Goal: Check status: Check status

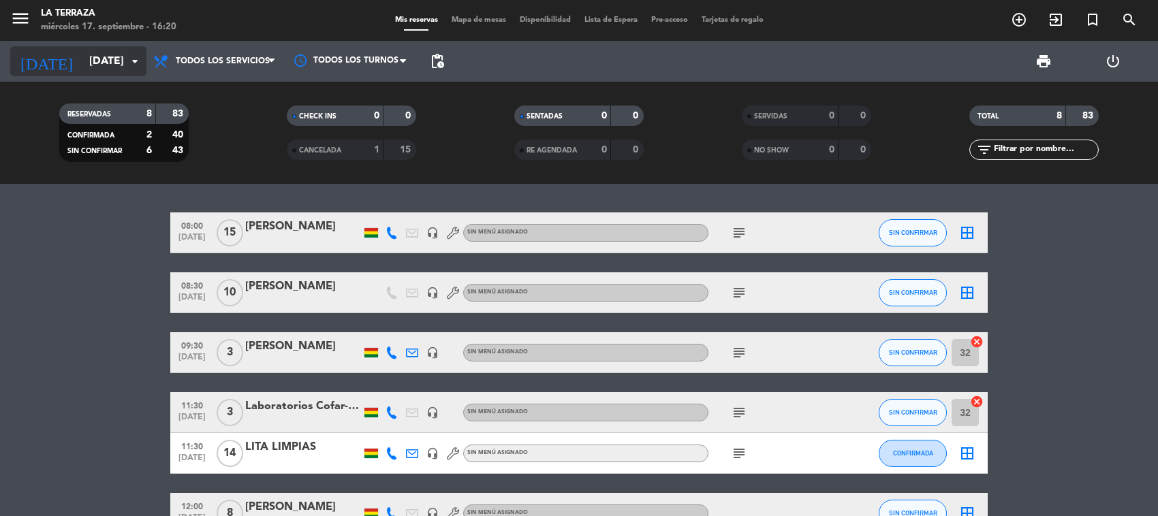
click at [82, 61] on input "[DATE]" at bounding box center [154, 61] width 144 height 27
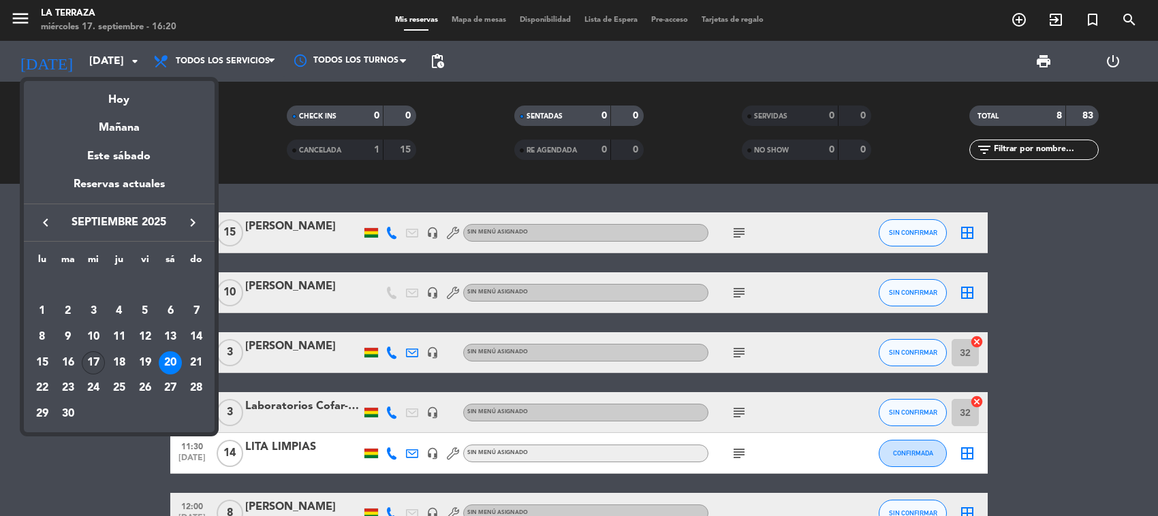
click at [90, 362] on div "17" at bounding box center [93, 363] width 23 height 23
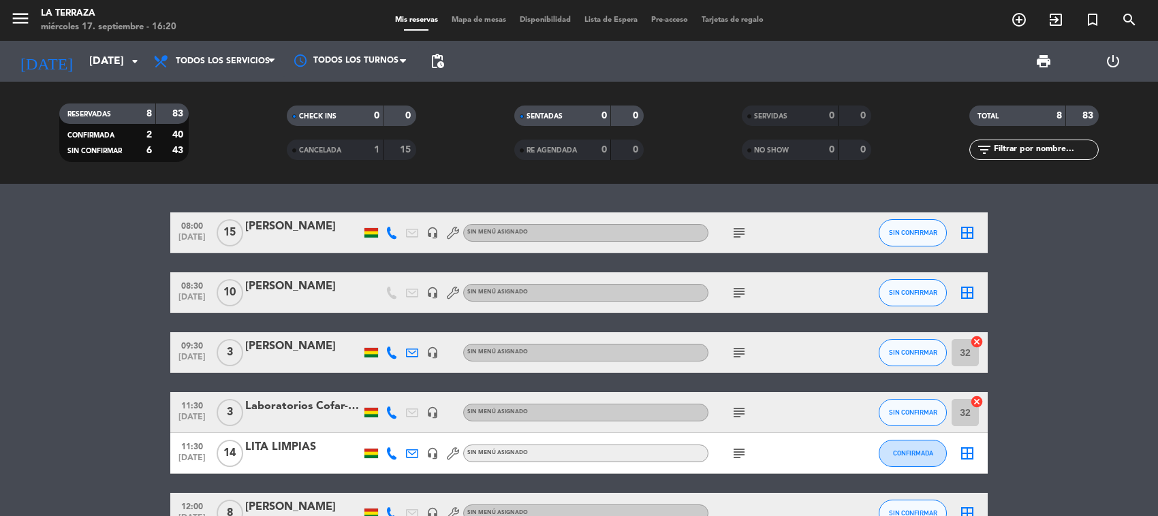
type input "[DATE]"
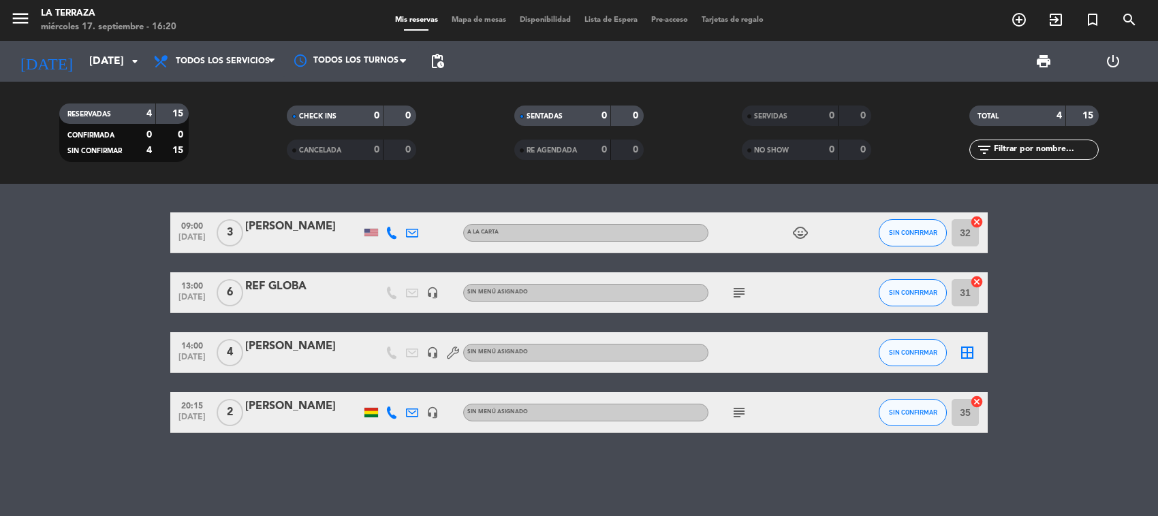
click at [744, 413] on icon "subject" at bounding box center [739, 413] width 16 height 16
click at [743, 467] on div "09:00 [DATE] 3 [PERSON_NAME] A la carta child_care SIN CONFIRMAR 32 cancel 13:0…" at bounding box center [579, 350] width 1158 height 332
click at [739, 417] on icon "subject" at bounding box center [739, 413] width 16 height 16
click at [740, 465] on div "09:00 [DATE] 3 [PERSON_NAME] A la carta child_care SIN CONFIRMAR 32 cancel 13:0…" at bounding box center [579, 350] width 1158 height 332
click at [740, 412] on icon "subject" at bounding box center [739, 413] width 16 height 16
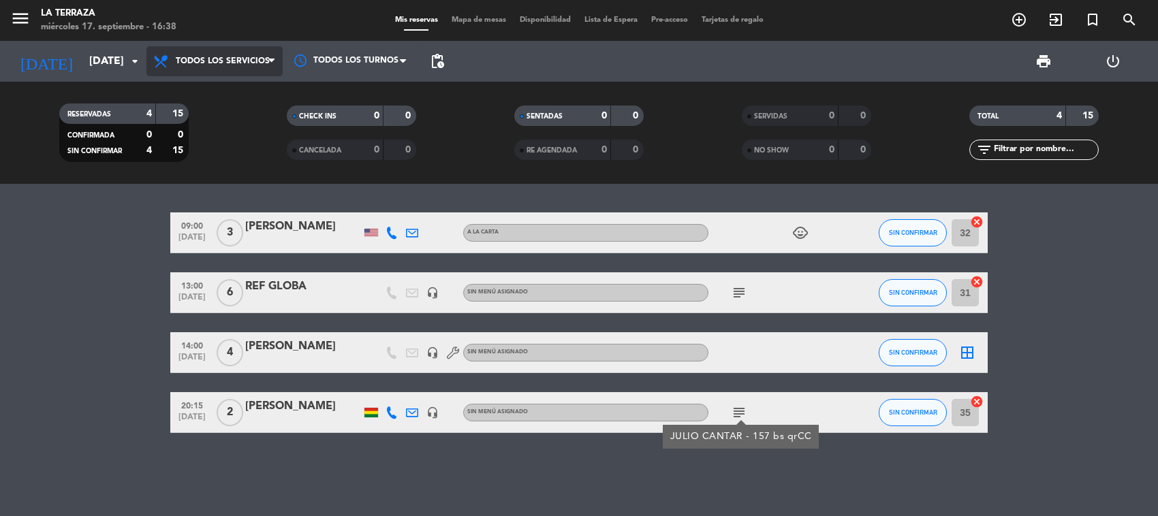
click at [184, 59] on span "Todos los servicios" at bounding box center [223, 62] width 94 height 10
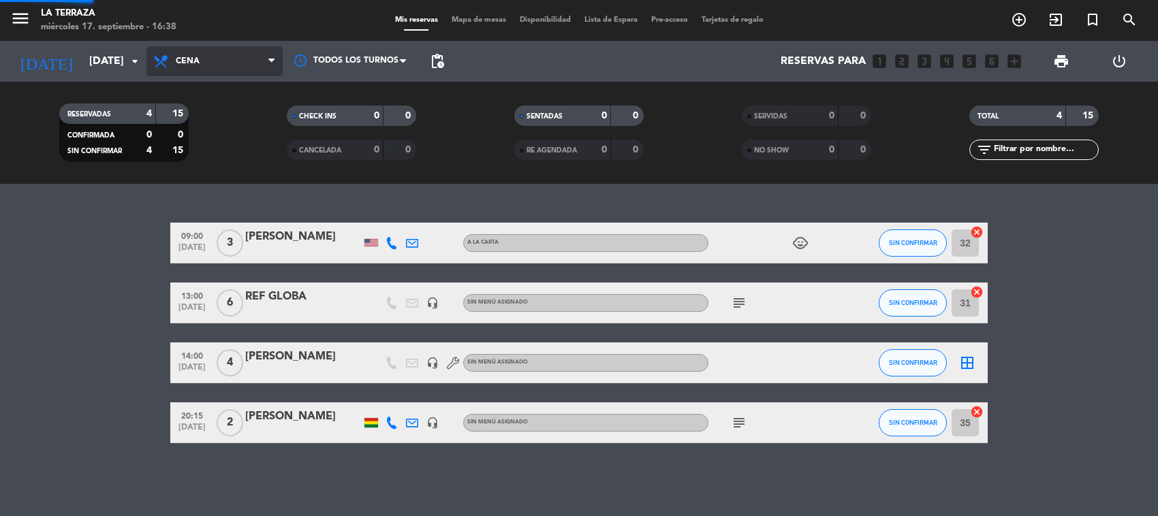
click at [206, 189] on ng-component "menu La Terraza [DATE] 17. septiembre - 16:38 Mis reservas Mapa de mesas Dispon…" at bounding box center [579, 258] width 1158 height 516
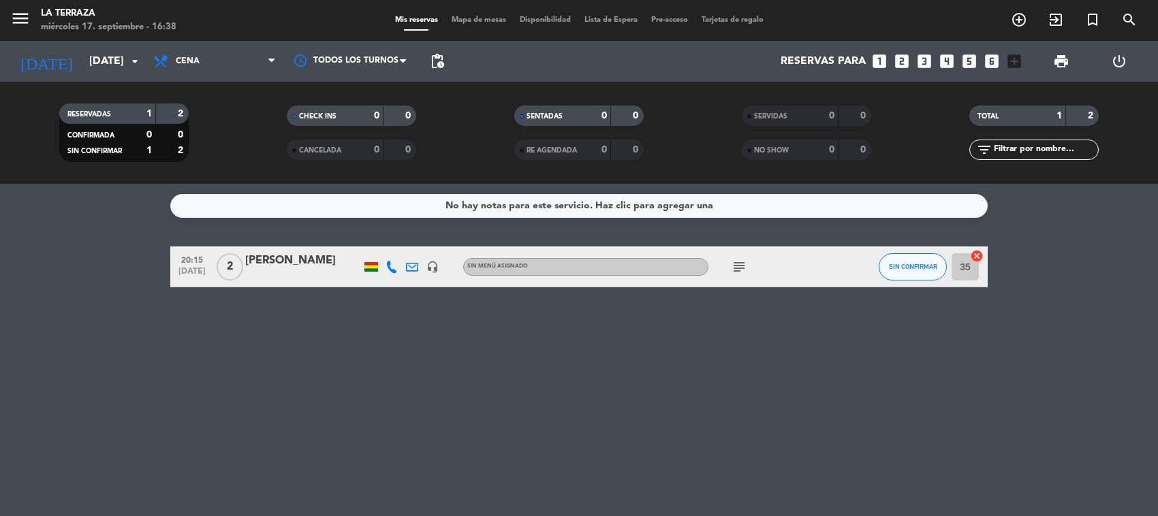
click at [737, 266] on icon "subject" at bounding box center [739, 267] width 16 height 16
click at [583, 324] on div "No hay notas para este servicio. Haz clic para agregar una 20:15 [DATE] 2 [PERS…" at bounding box center [579, 350] width 1158 height 332
click at [744, 270] on icon "subject" at bounding box center [739, 267] width 16 height 16
click at [734, 370] on div "No hay notas para este servicio. Haz clic para agregar una 20:15 [DATE] 2 [PERS…" at bounding box center [579, 350] width 1158 height 332
drag, startPoint x: 1090, startPoint y: 2, endPoint x: 836, endPoint y: 264, distance: 365.2
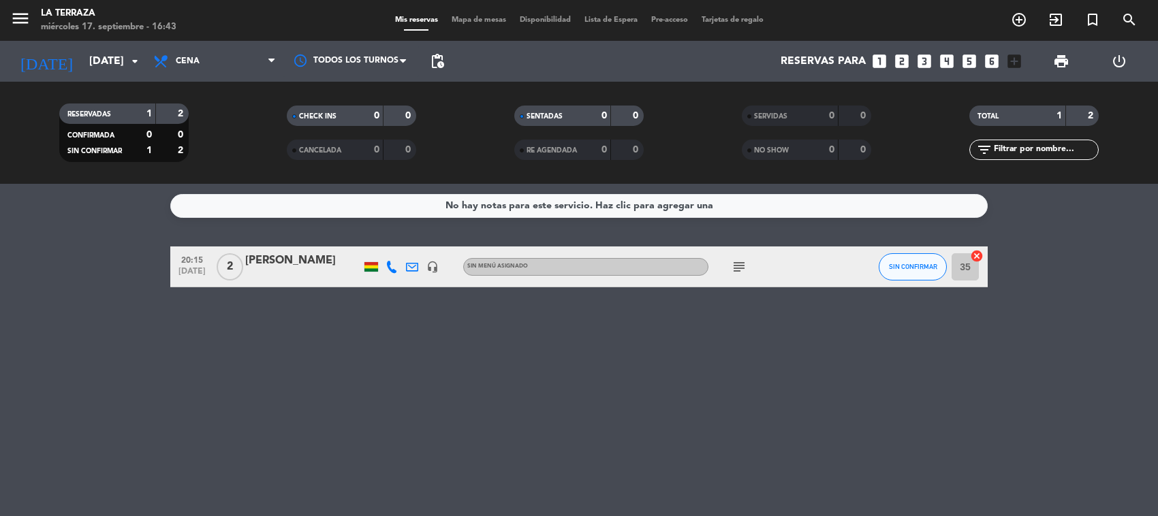
click at [836, 484] on div "No hay notas para este servicio. Haz clic para agregar una 20:15 [DATE] 2 [PERS…" at bounding box center [579, 350] width 1158 height 332
